Goal: Navigation & Orientation: Find specific page/section

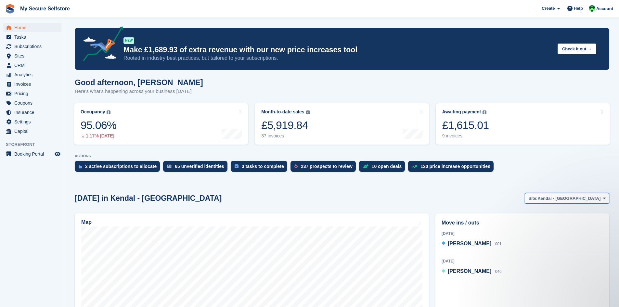
click at [604, 198] on icon at bounding box center [604, 198] width 3 height 4
click at [564, 226] on link "Brighouse - Birds [PERSON_NAME]" at bounding box center [562, 226] width 87 height 12
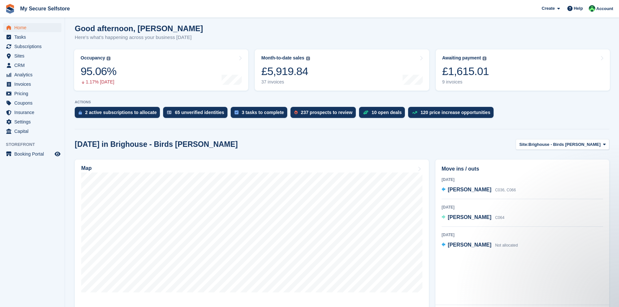
scroll to position [97, 0]
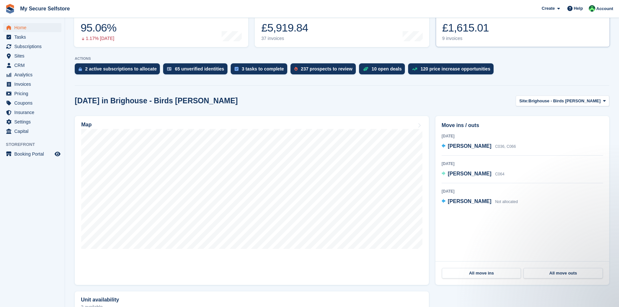
click at [466, 28] on div "£1,615.01" at bounding box center [465, 27] width 47 height 13
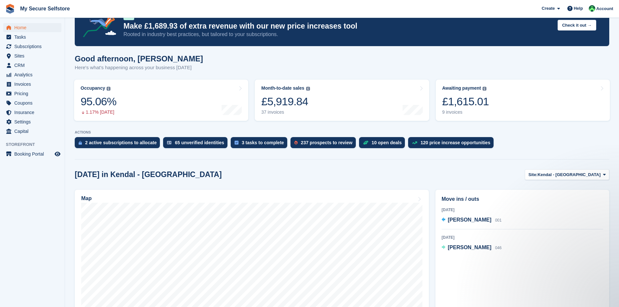
scroll to position [65, 0]
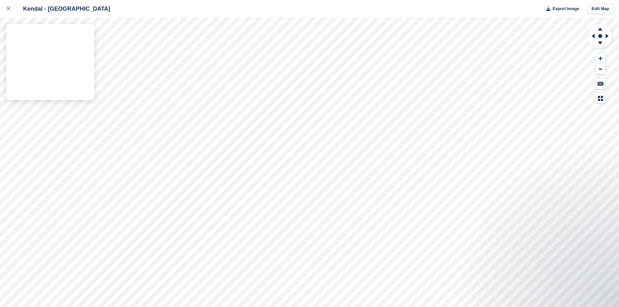
click at [35, 72] on div "Kendal - Mintsfeet Road South Export Image Edit Map" at bounding box center [309, 153] width 619 height 307
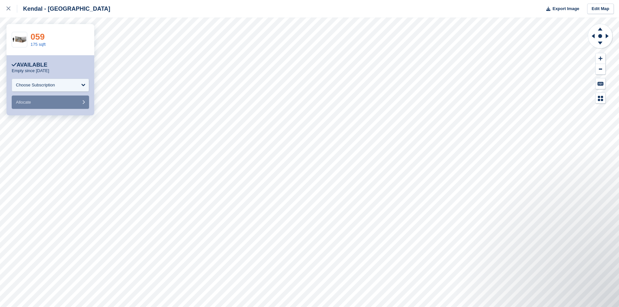
click at [35, 36] on link "059" at bounding box center [38, 37] width 14 height 10
click at [46, 84] on div "Choose Subscription" at bounding box center [35, 85] width 39 height 6
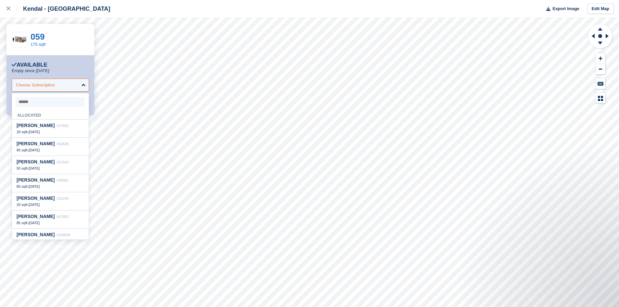
click at [46, 84] on div "Choose Subscription" at bounding box center [35, 85] width 39 height 6
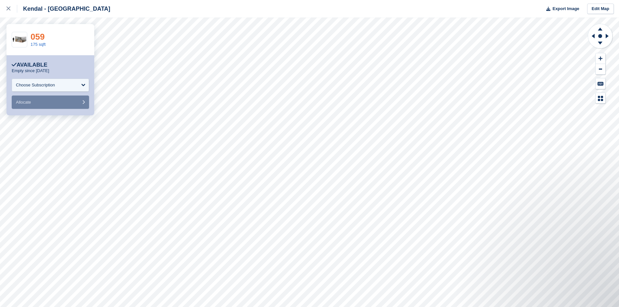
click at [40, 34] on link "059" at bounding box center [38, 37] width 14 height 10
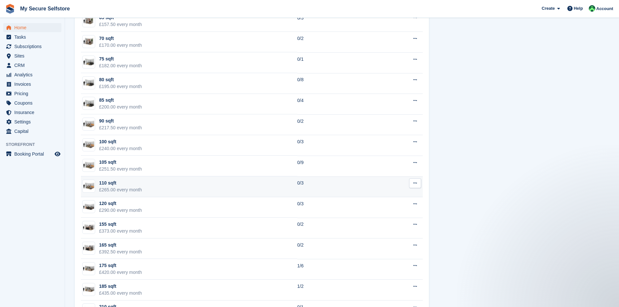
scroll to position [562, 0]
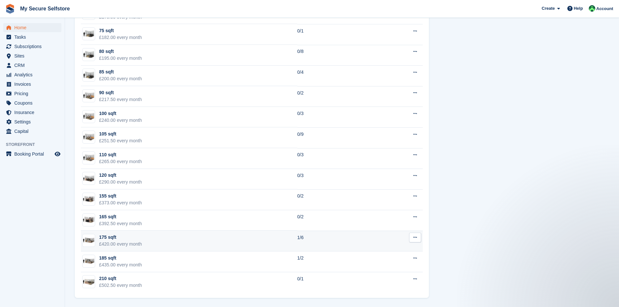
click at [111, 237] on div "175 sqft" at bounding box center [120, 237] width 43 height 7
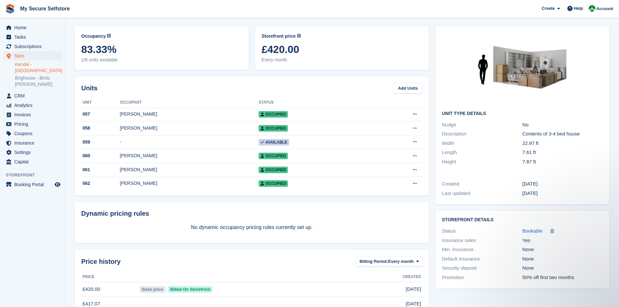
scroll to position [11, 0]
